Goal: Find specific page/section: Find specific page/section

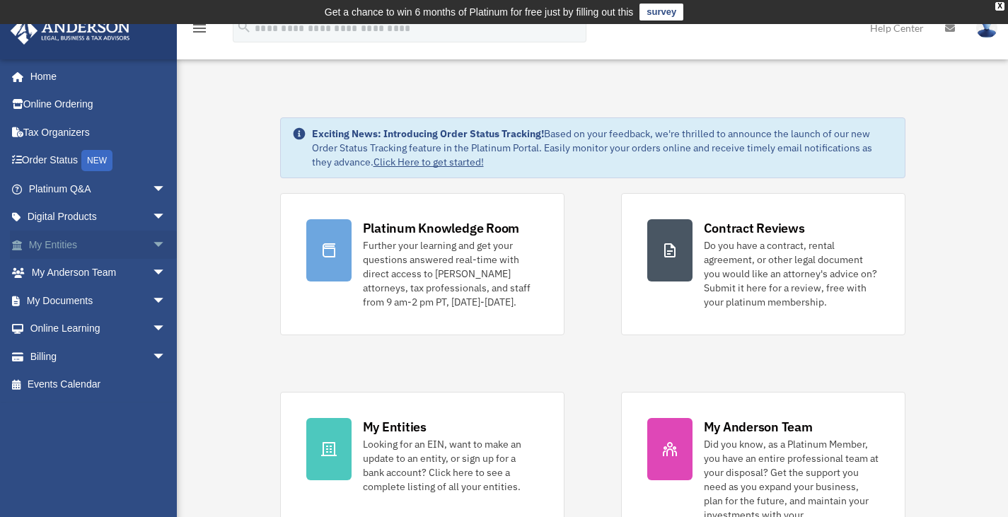
drag, startPoint x: 57, startPoint y: 244, endPoint x: 67, endPoint y: 244, distance: 9.9
click at [57, 244] on link "My Entities arrow_drop_down" at bounding box center [99, 245] width 178 height 28
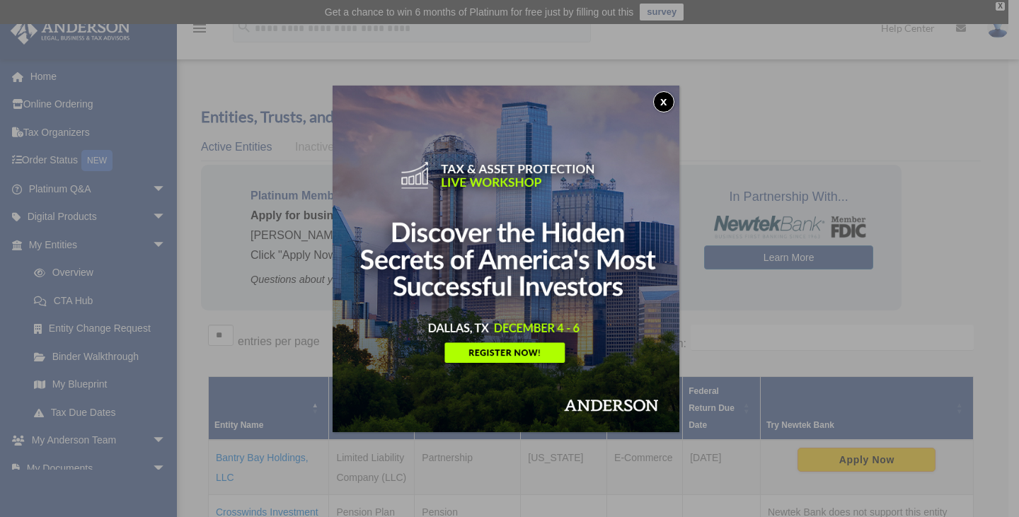
click at [666, 101] on button "x" at bounding box center [663, 101] width 21 height 21
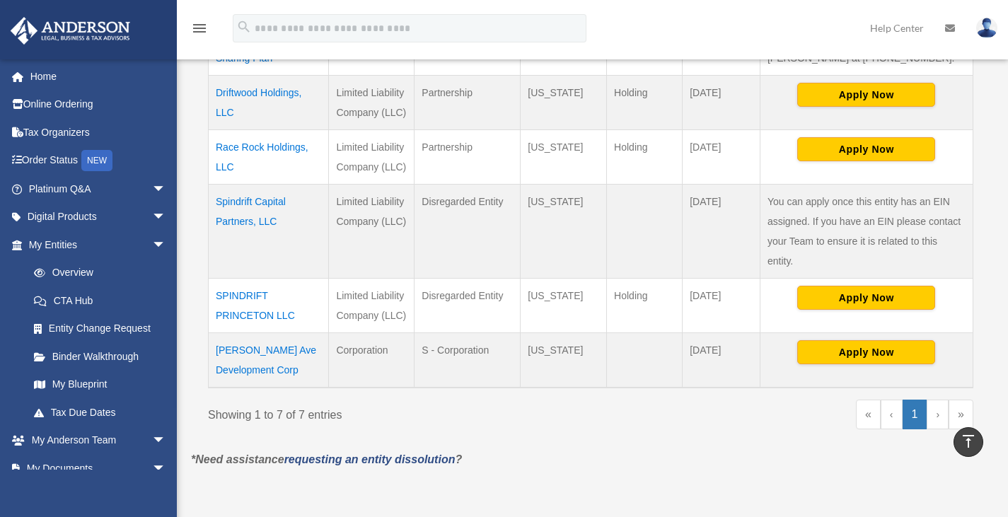
scroll to position [495, 0]
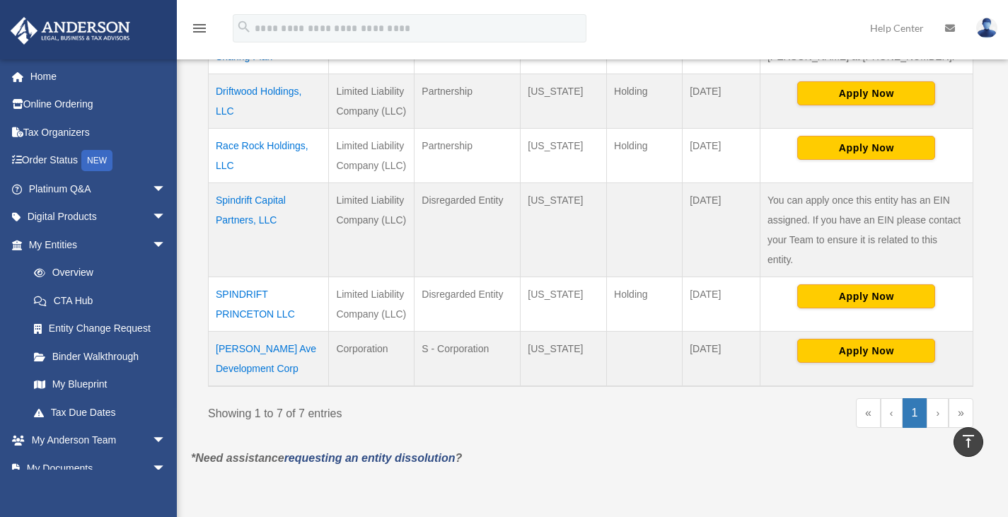
click at [250, 296] on td "SPINDRIFT PRINCETON LLC" at bounding box center [269, 304] width 120 height 54
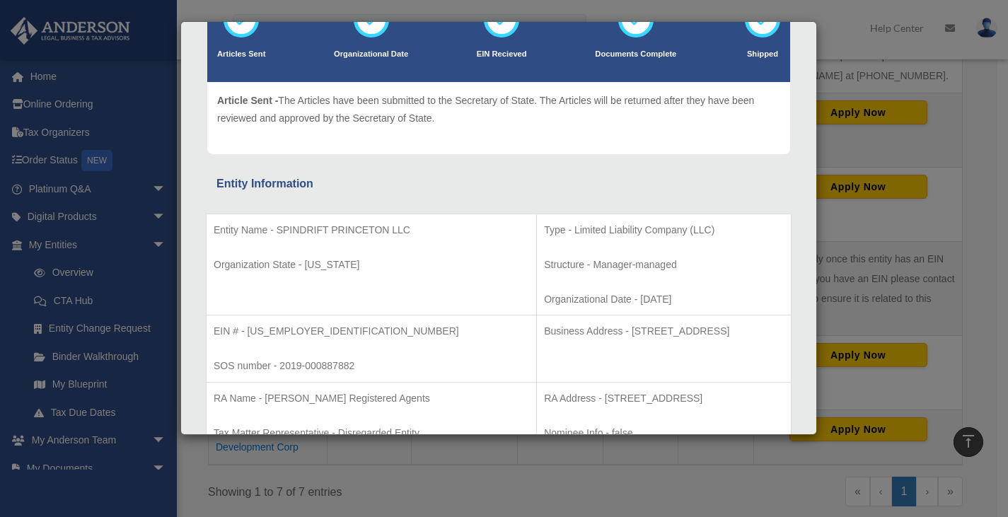
scroll to position [141, 0]
